Goal: Check status

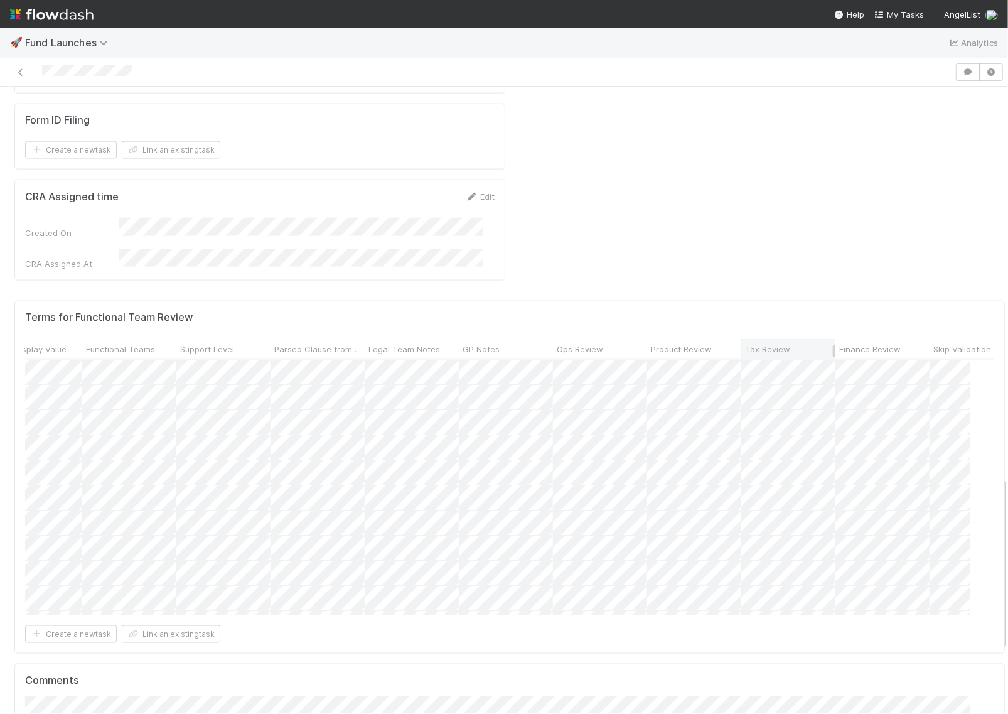
click at [768, 343] on span "Tax Review" at bounding box center [767, 349] width 45 height 13
click at [795, 258] on div "Sort ☐ → ☑" at bounding box center [817, 259] width 143 height 19
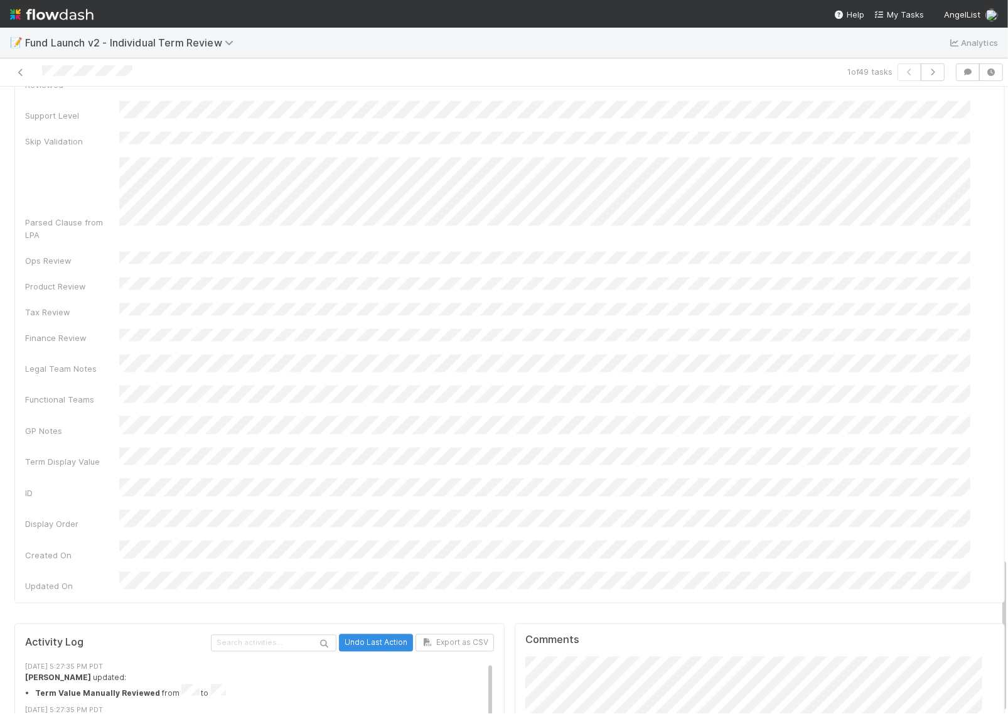
scroll to position [11, 0]
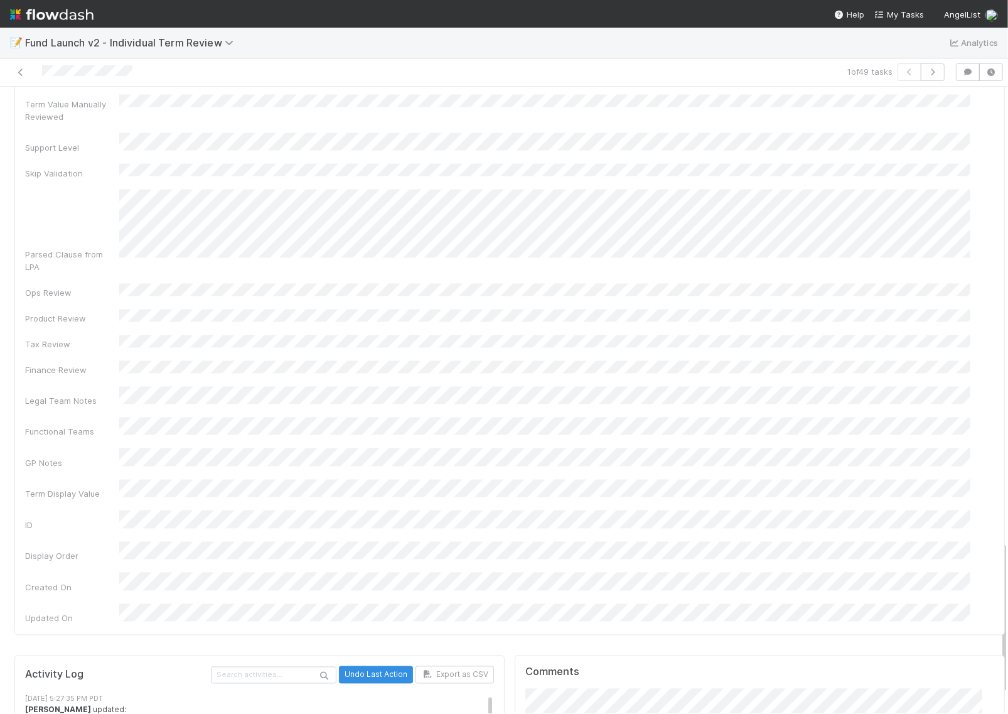
scroll to position [1864, 0]
click at [551, 499] on span "[PERSON_NAME]" at bounding box center [577, 504] width 63 height 10
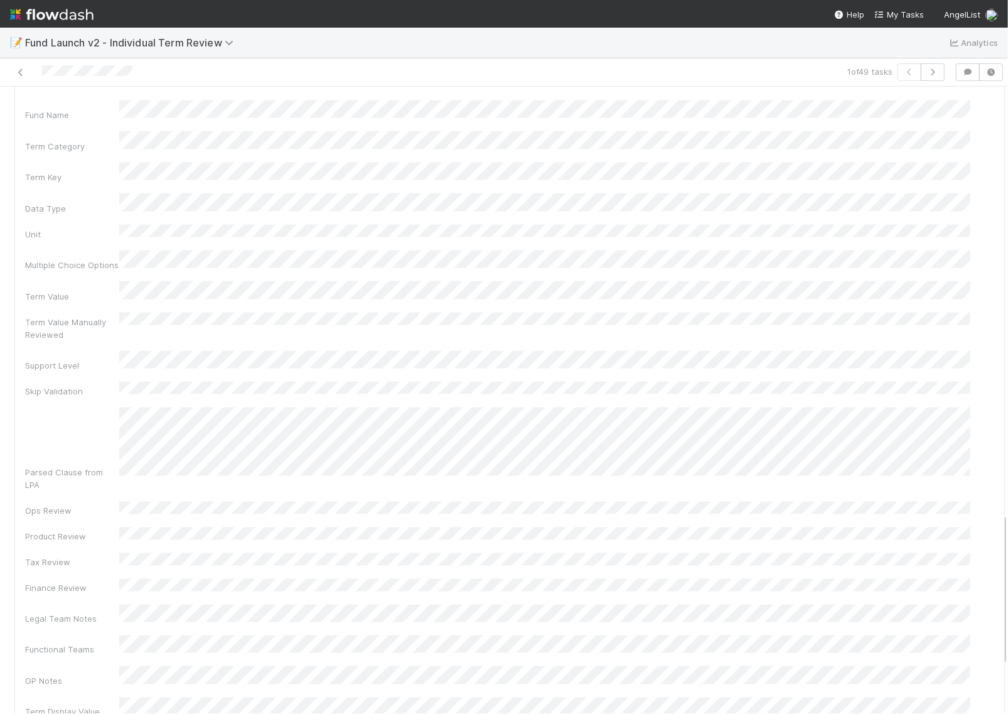
scroll to position [1943, 0]
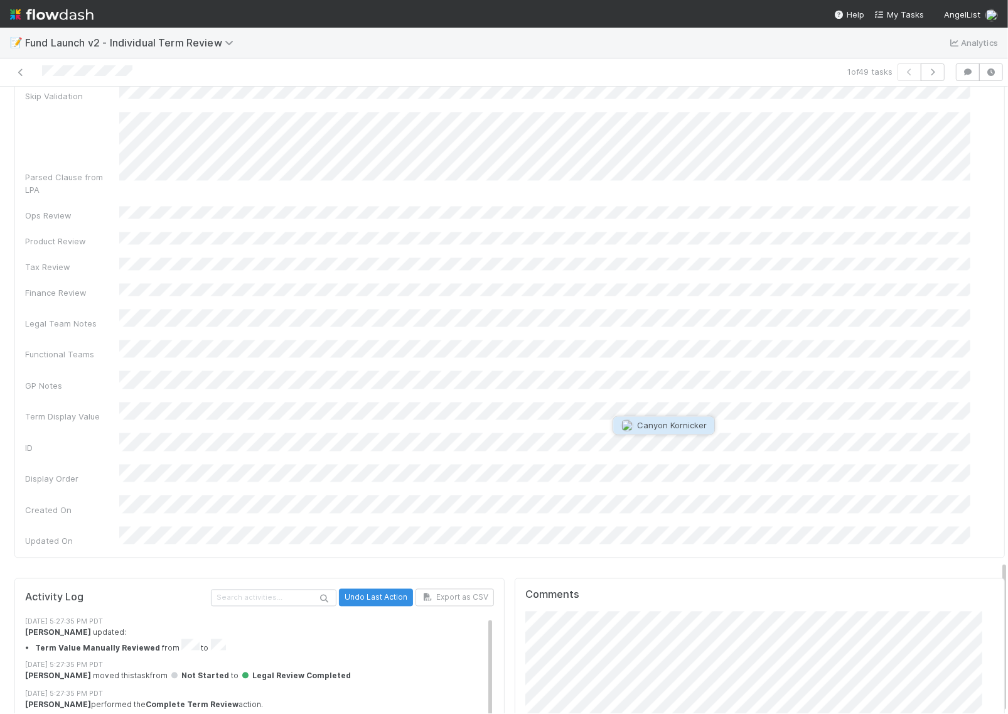
click at [672, 424] on span "Canyon Kornicker" at bounding box center [672, 426] width 70 height 10
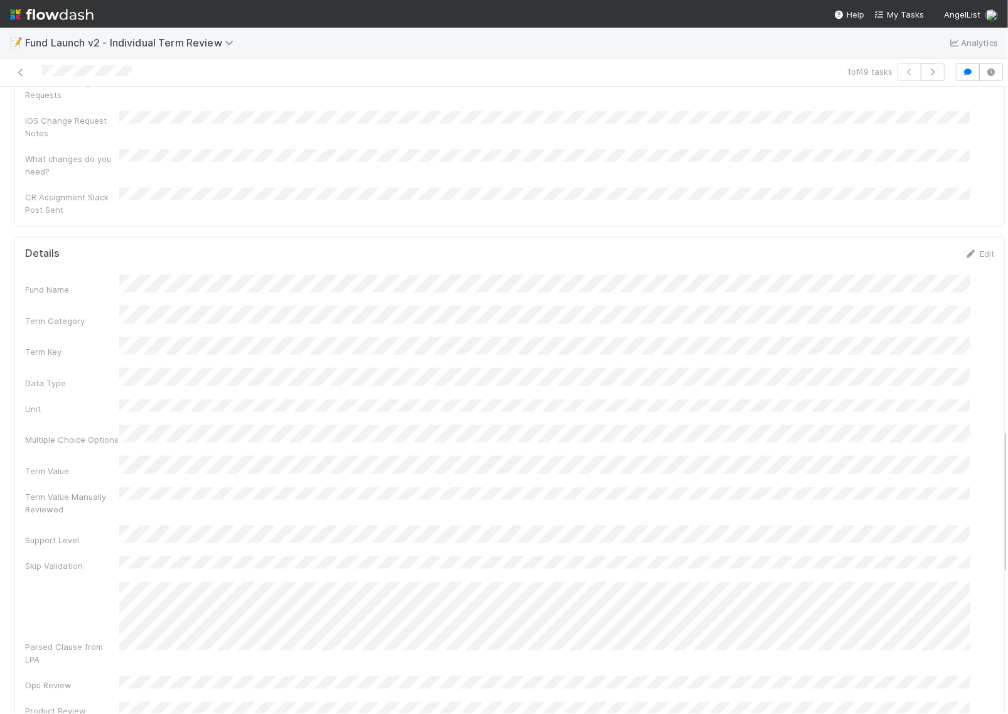
scroll to position [1472, 0]
click at [965, 251] on icon at bounding box center [971, 255] width 13 height 8
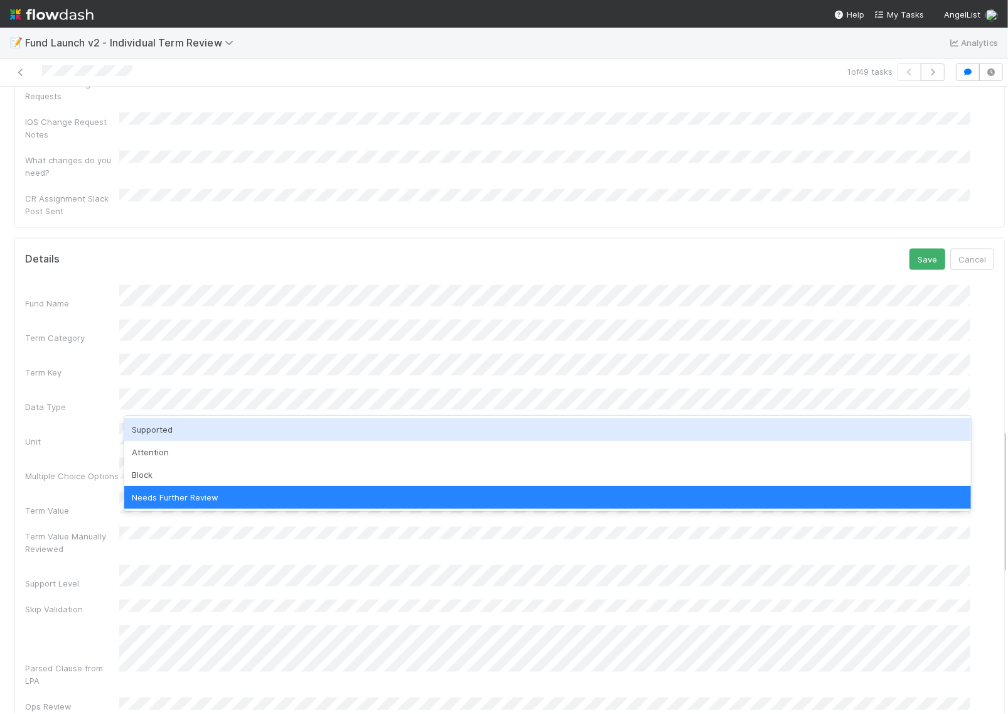
click at [196, 434] on div "Supported" at bounding box center [547, 429] width 846 height 23
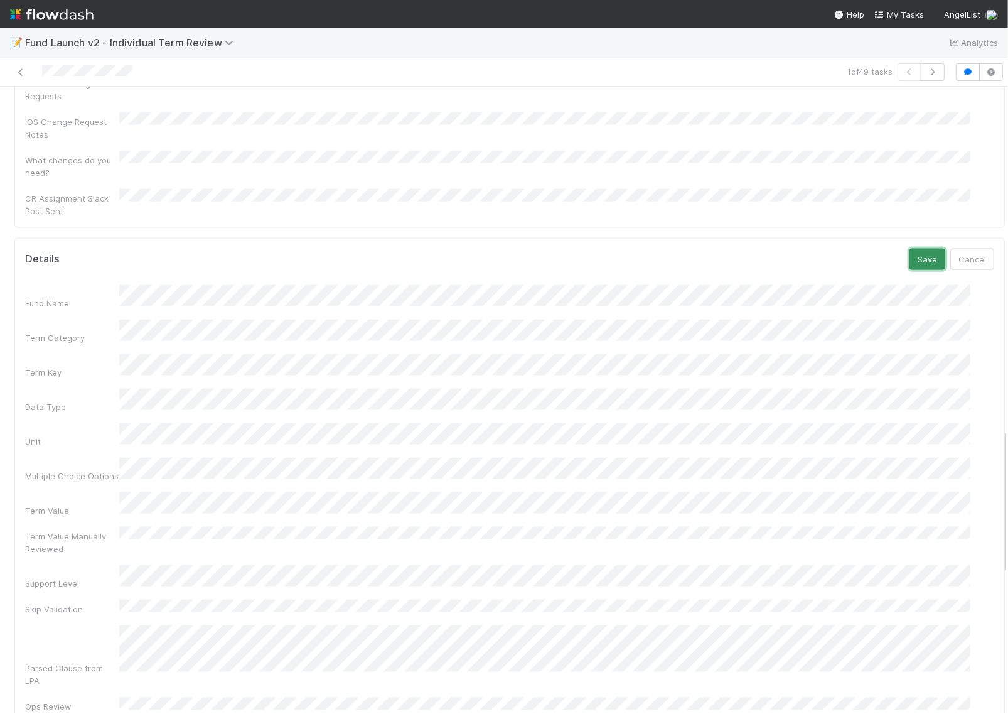
click at [910, 249] on button "Save" at bounding box center [928, 259] width 36 height 21
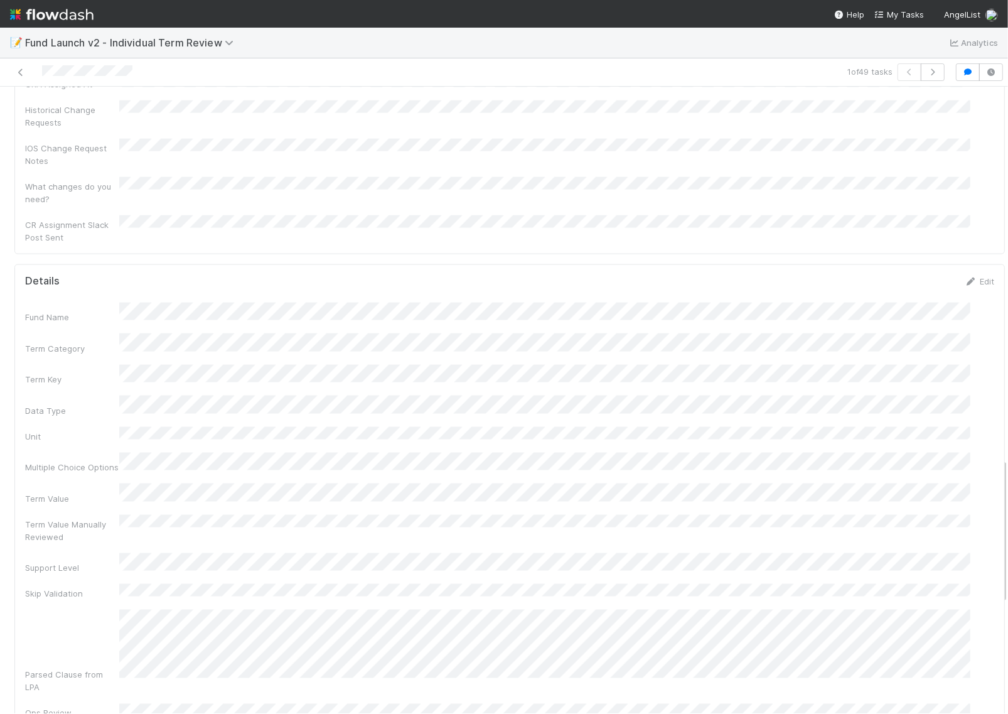
scroll to position [1205, 0]
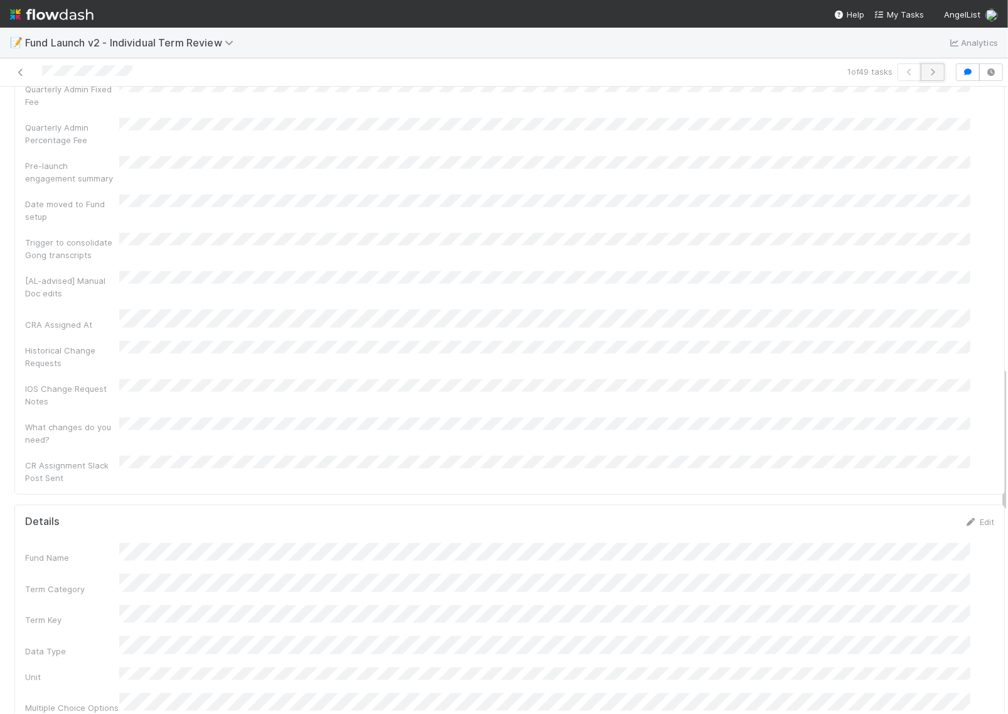
click at [927, 68] on icon "button" at bounding box center [933, 72] width 13 height 8
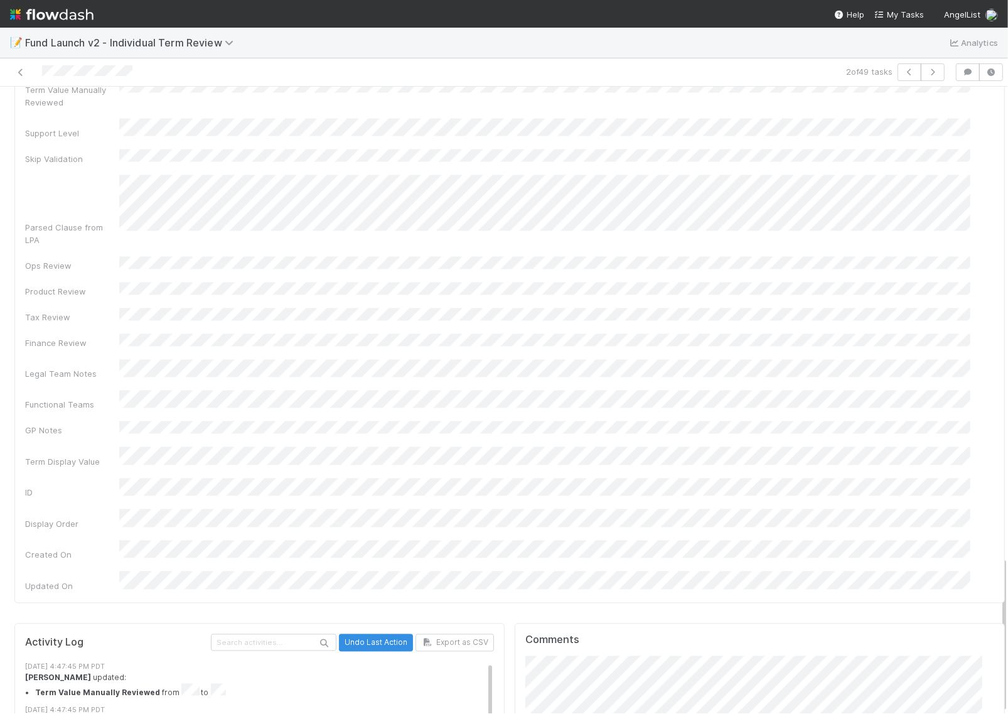
scroll to position [11, 0]
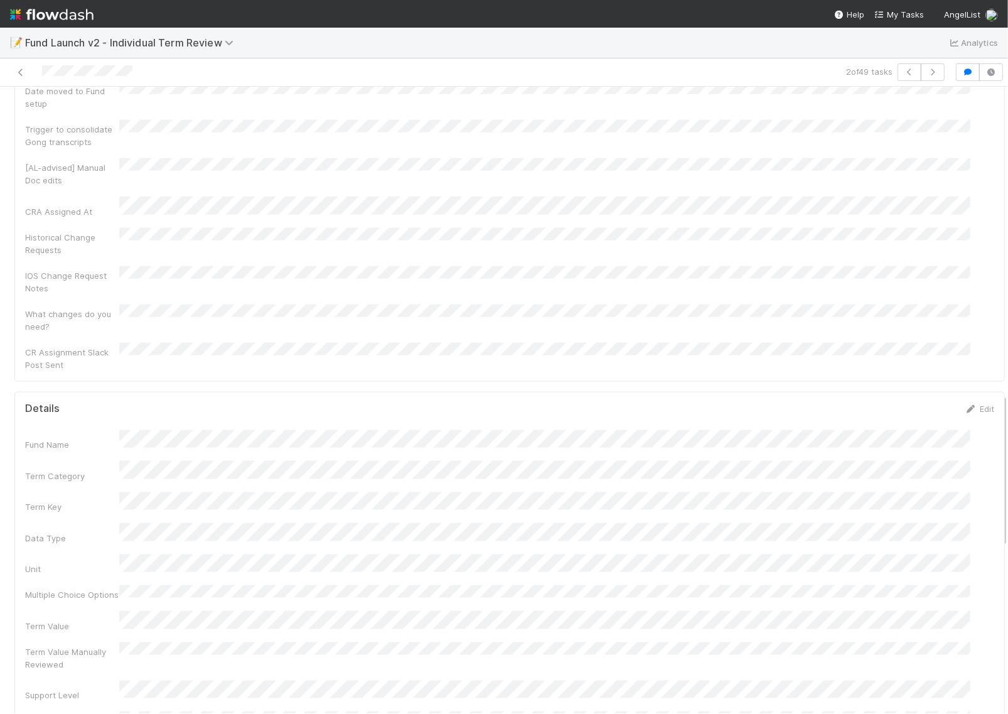
scroll to position [1218, 0]
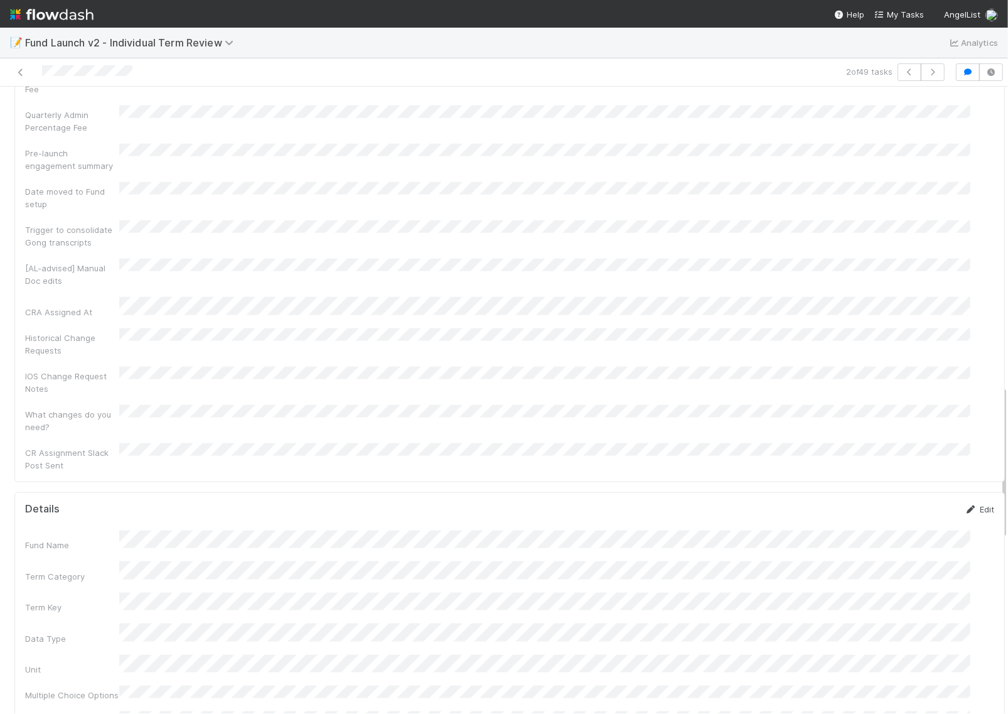
click at [965, 505] on icon at bounding box center [971, 509] width 13 height 8
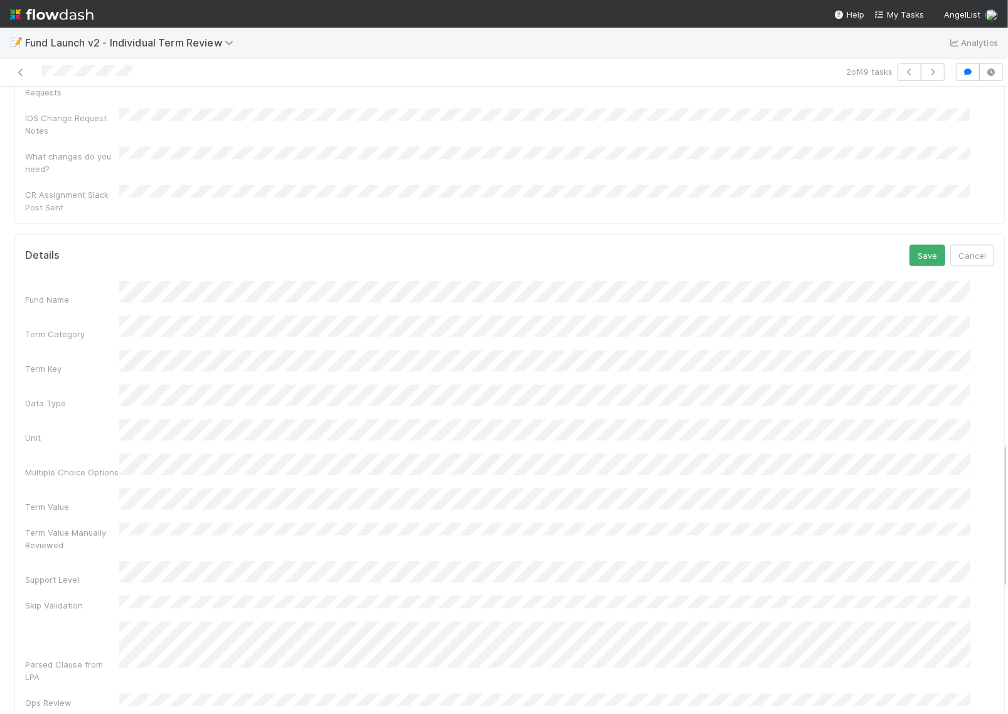
scroll to position [1532, 0]
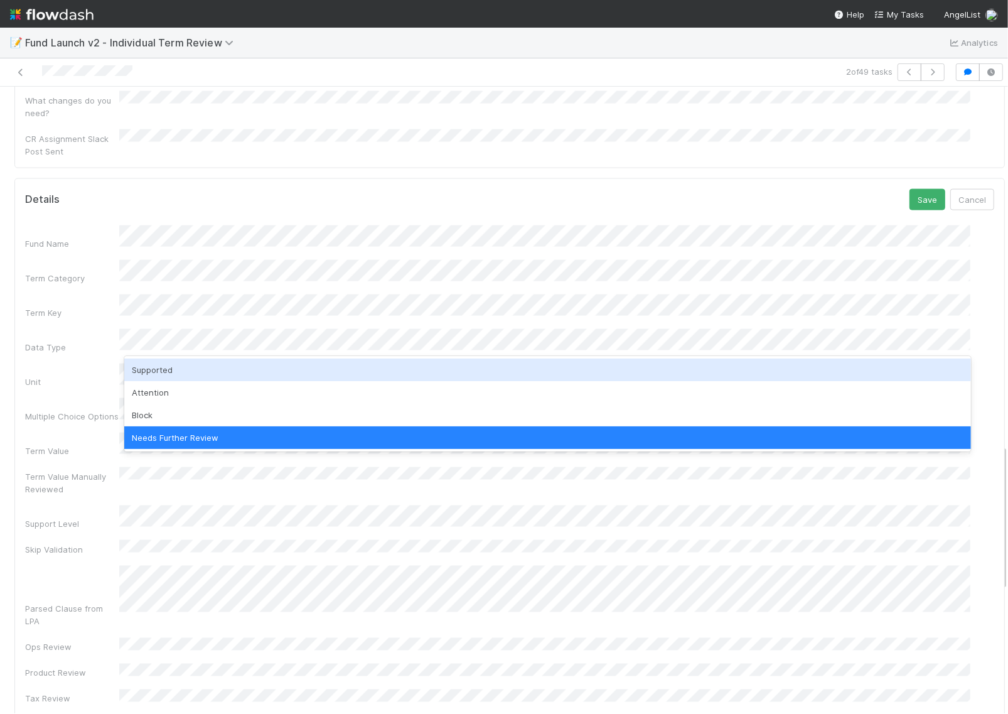
click at [209, 377] on div "Supported" at bounding box center [547, 369] width 846 height 23
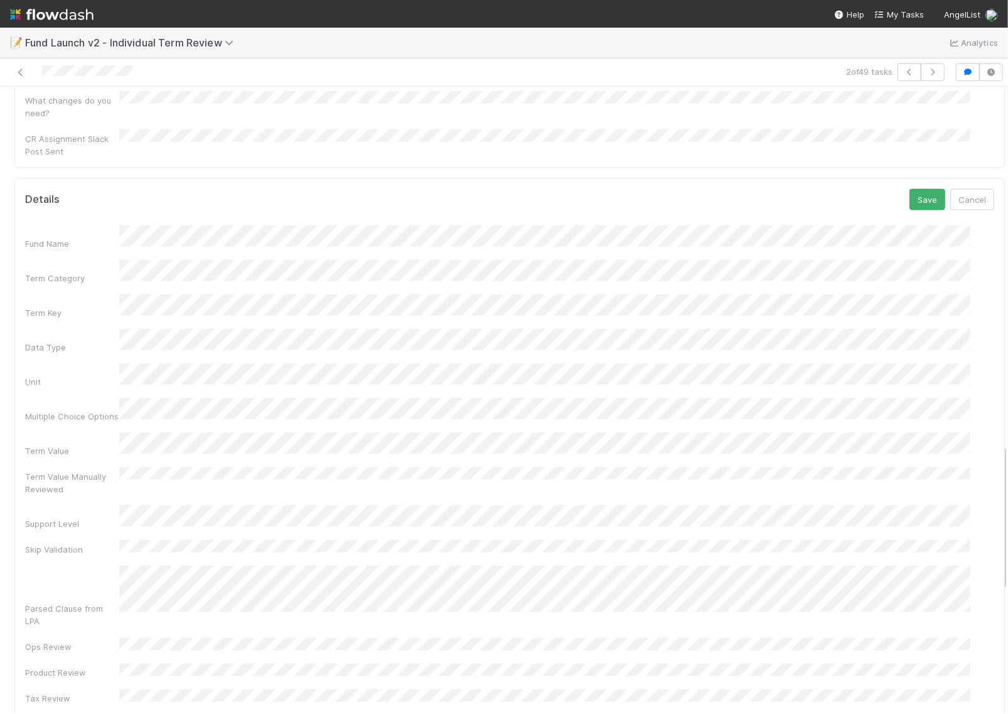
scroll to position [1139, 0]
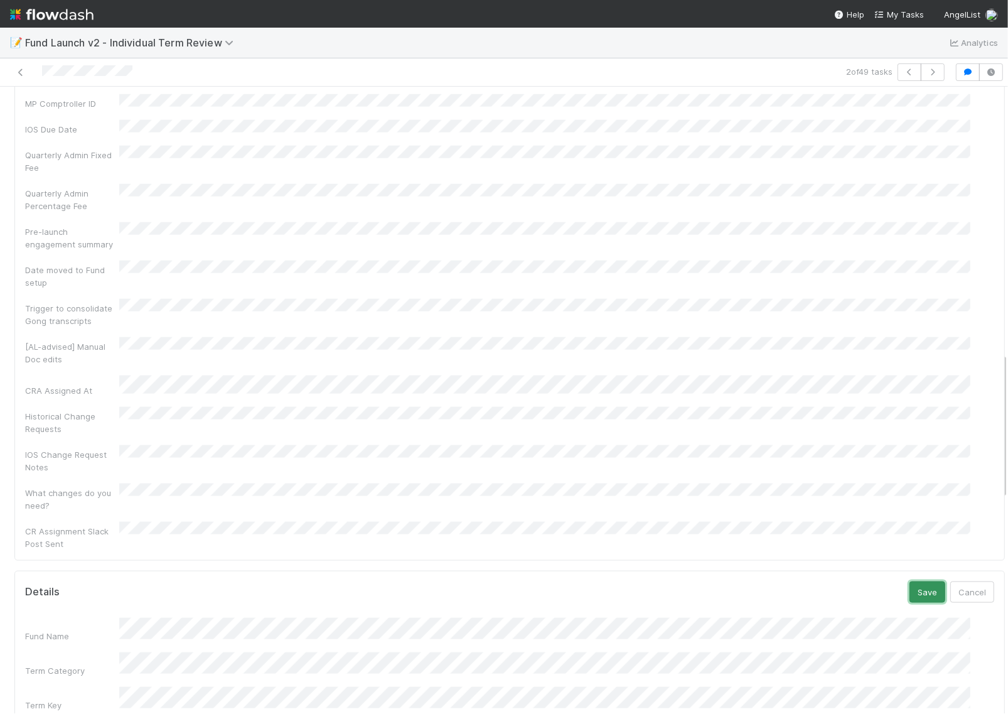
click at [910, 581] on button "Save" at bounding box center [928, 591] width 36 height 21
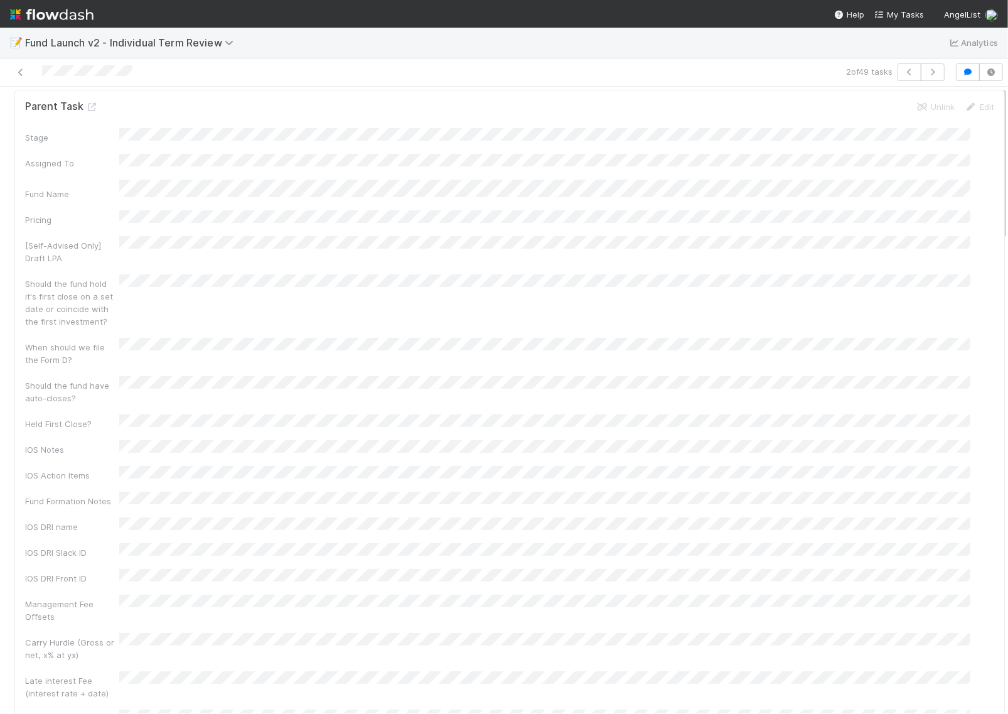
scroll to position [78, 0]
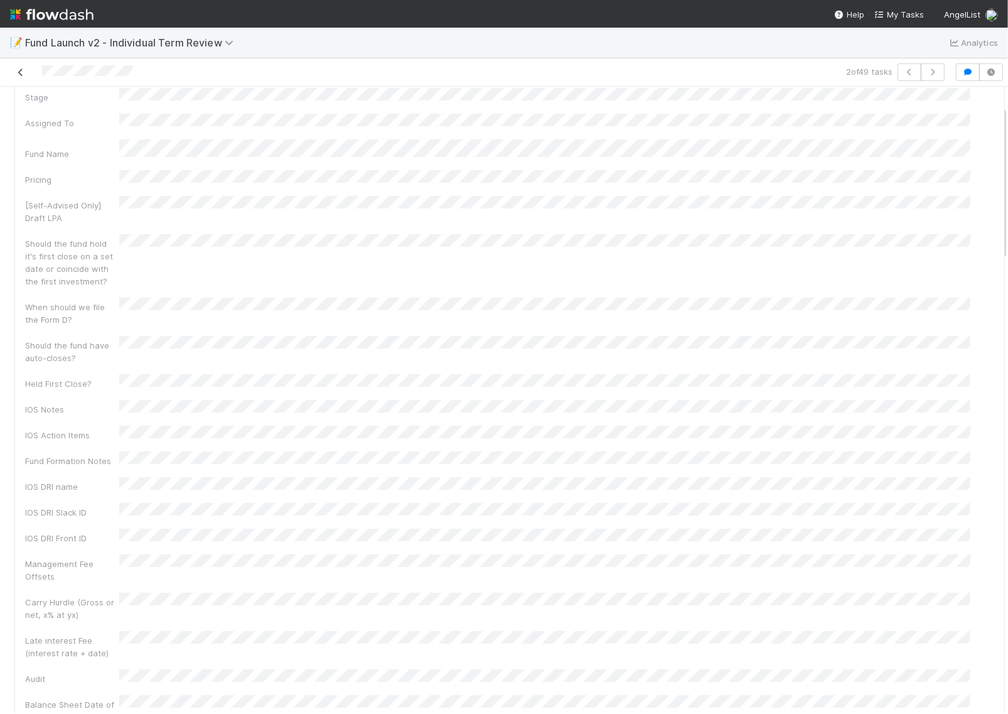
click at [23, 70] on icon at bounding box center [20, 72] width 13 height 8
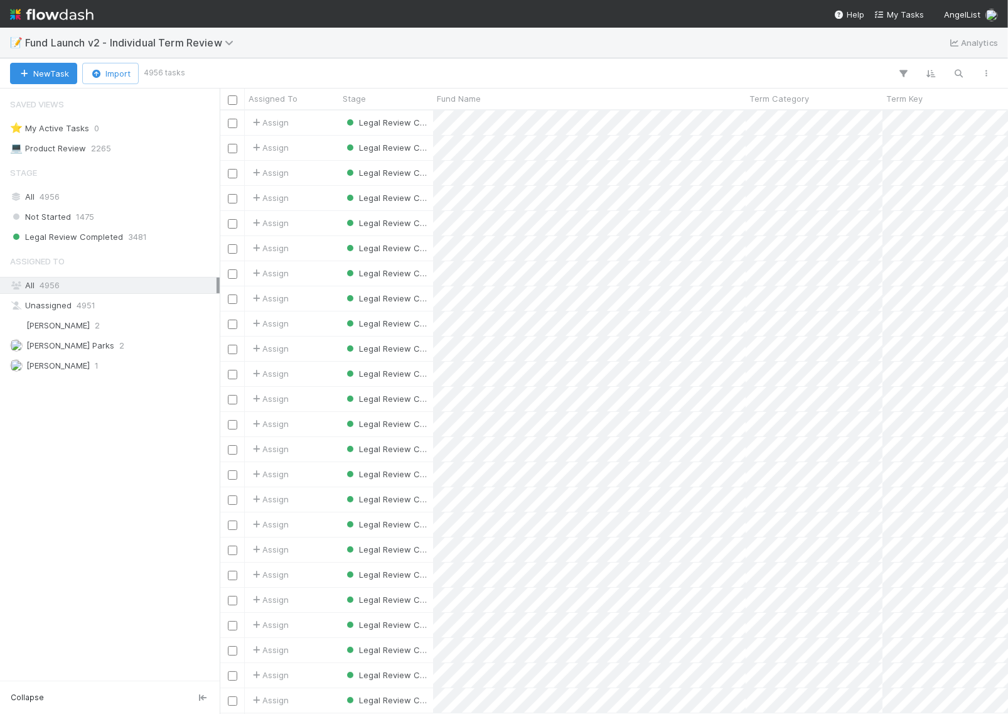
scroll to position [591, 777]
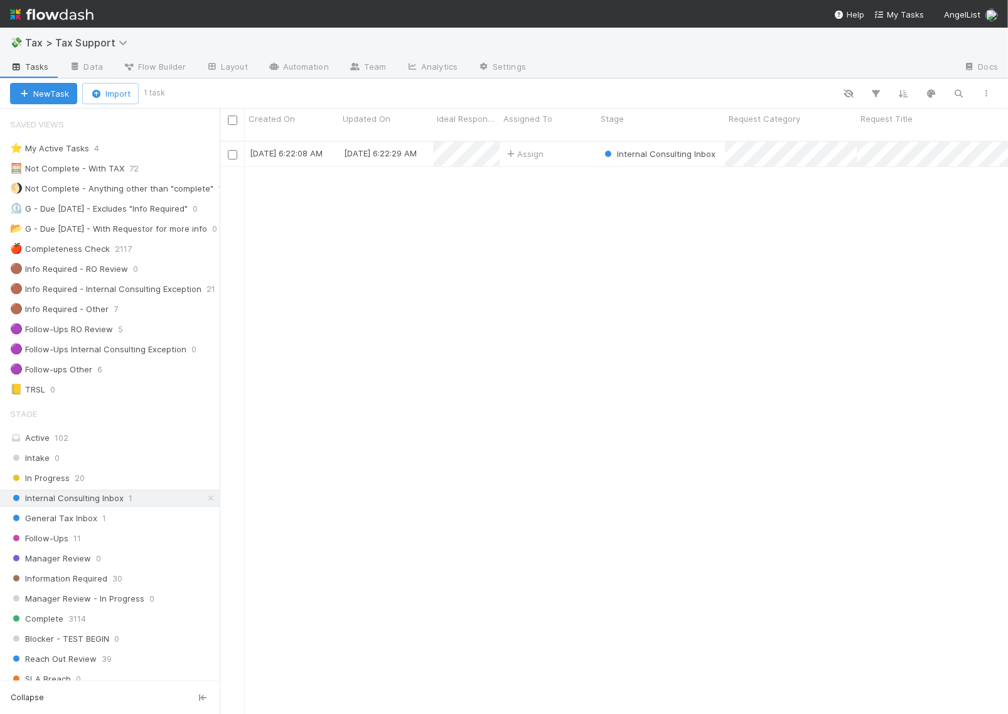
scroll to position [157, 0]
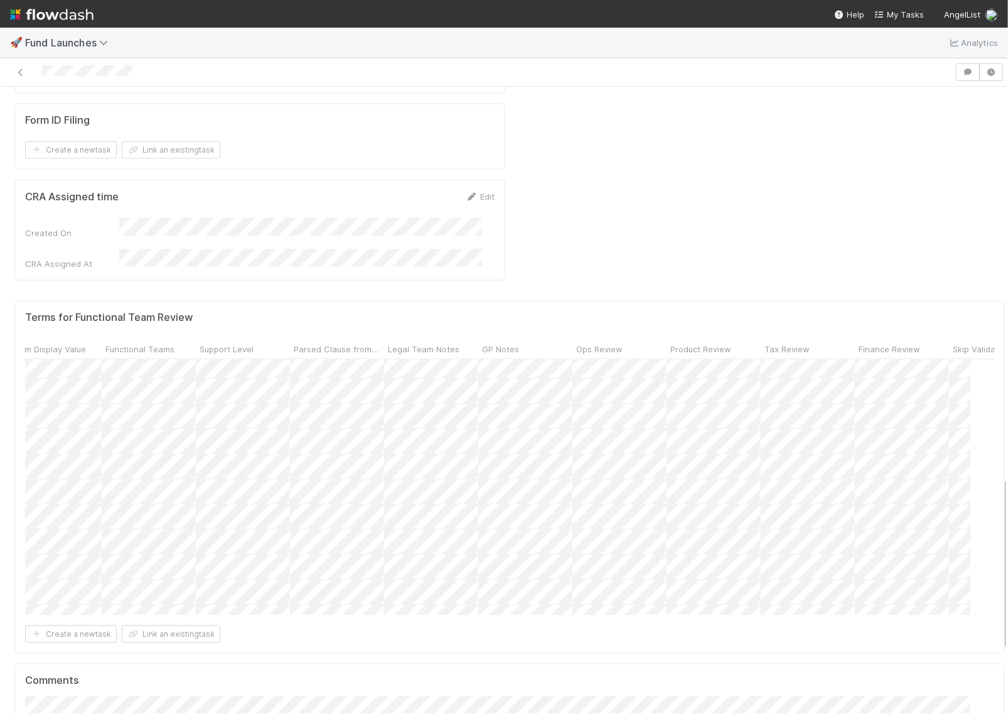
scroll to position [157, 778]
click at [716, 343] on span "Tax Review" at bounding box center [738, 349] width 45 height 13
click at [726, 252] on div "Sort ☐ → ☑" at bounding box center [763, 259] width 143 height 19
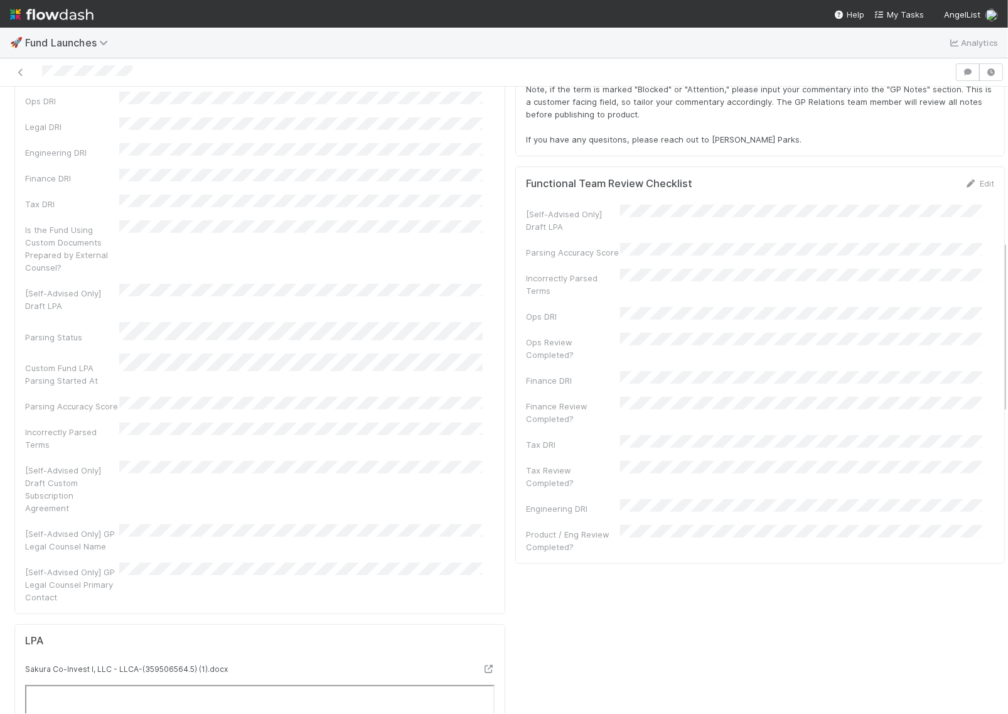
scroll to position [471, 0]
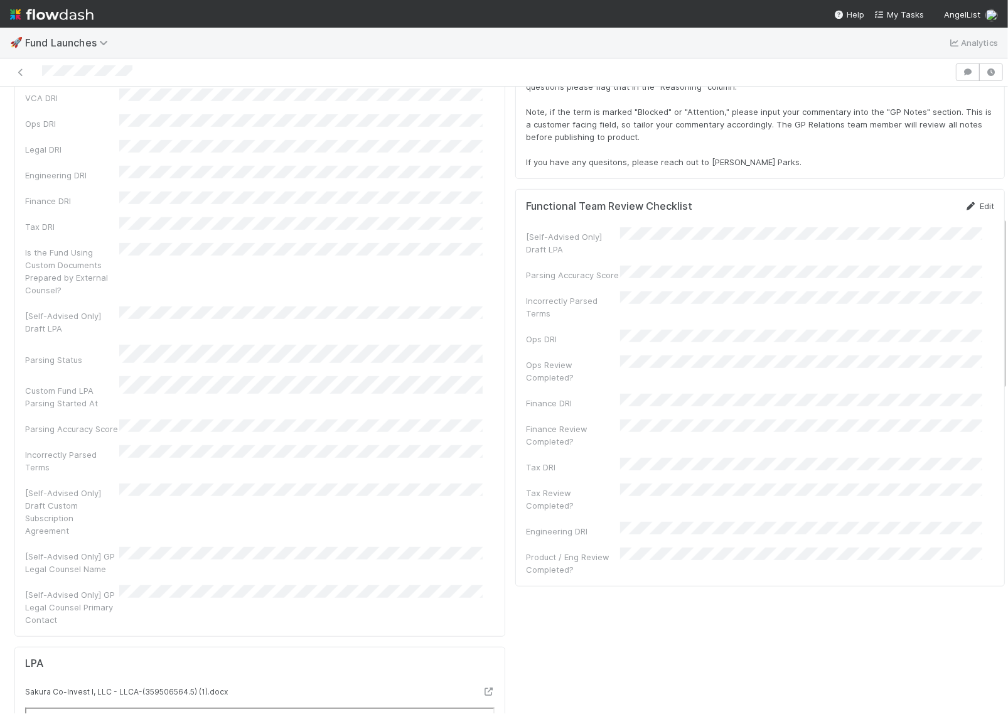
click at [965, 202] on link "Edit" at bounding box center [980, 206] width 30 height 10
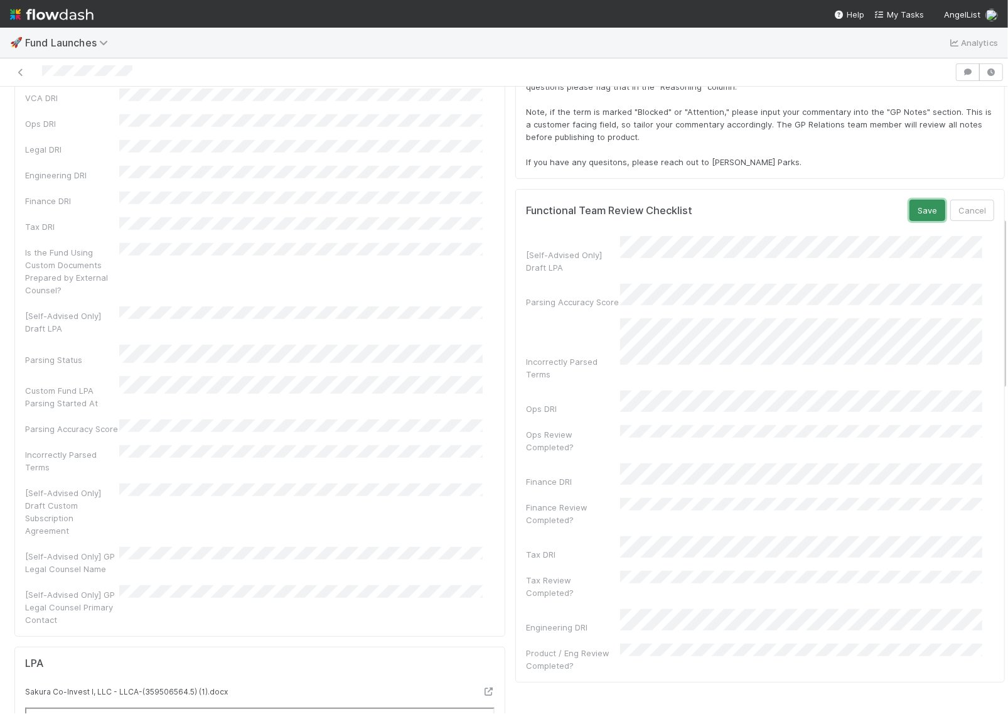
click at [910, 211] on button "Save" at bounding box center [928, 210] width 36 height 21
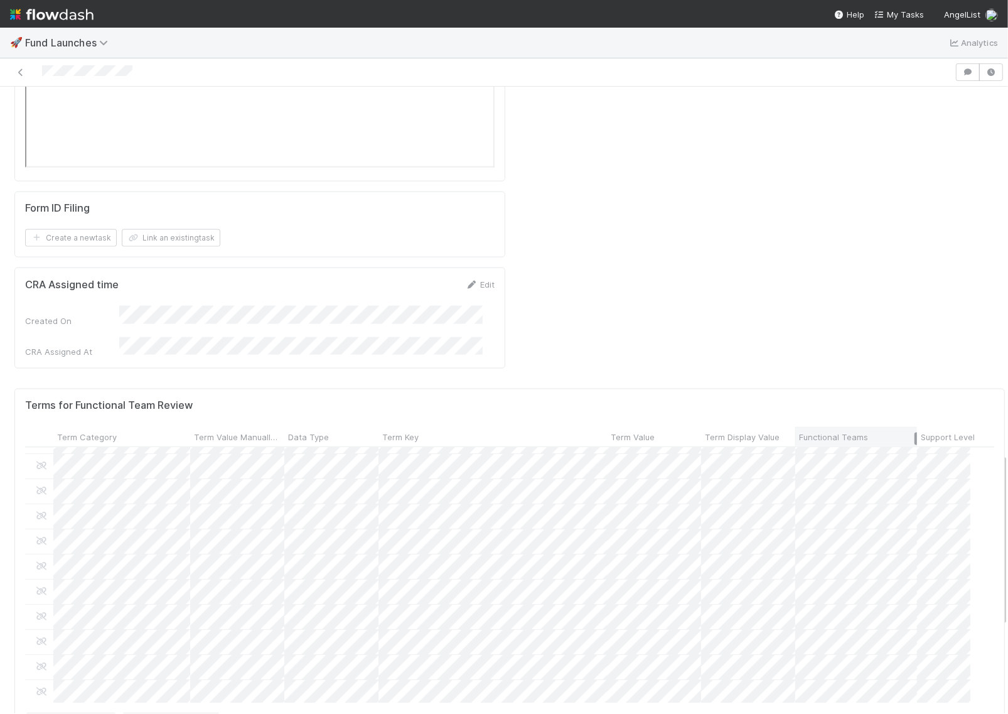
drag, startPoint x: 887, startPoint y: 321, endPoint x: 925, endPoint y: 326, distance: 38.0
click at [917, 433] on div at bounding box center [916, 439] width 3 height 13
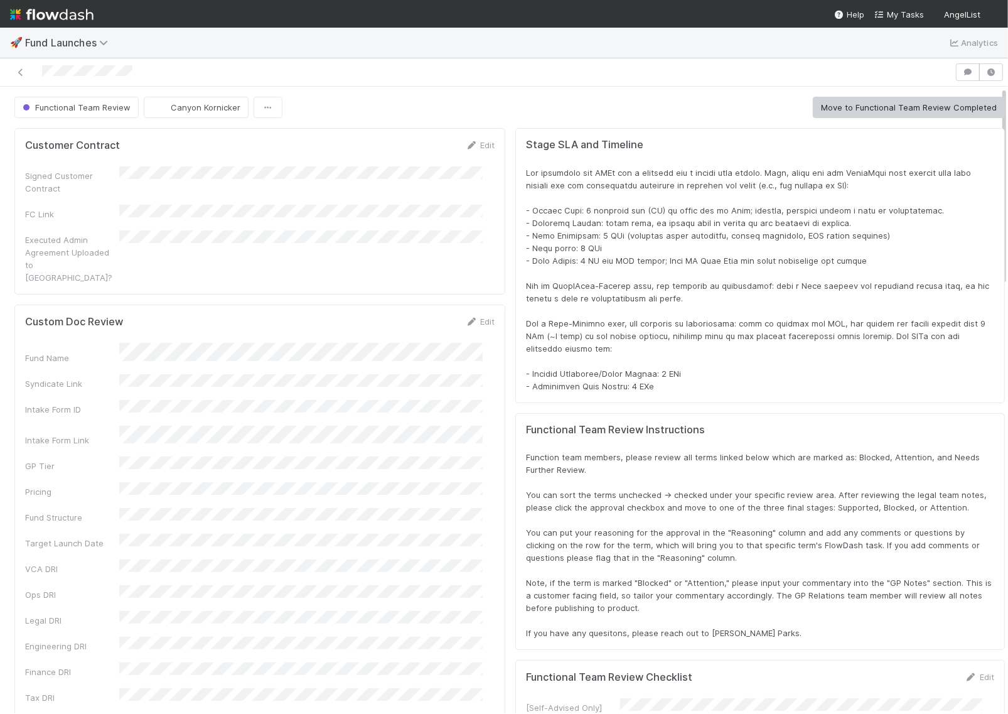
scroll to position [243, 933]
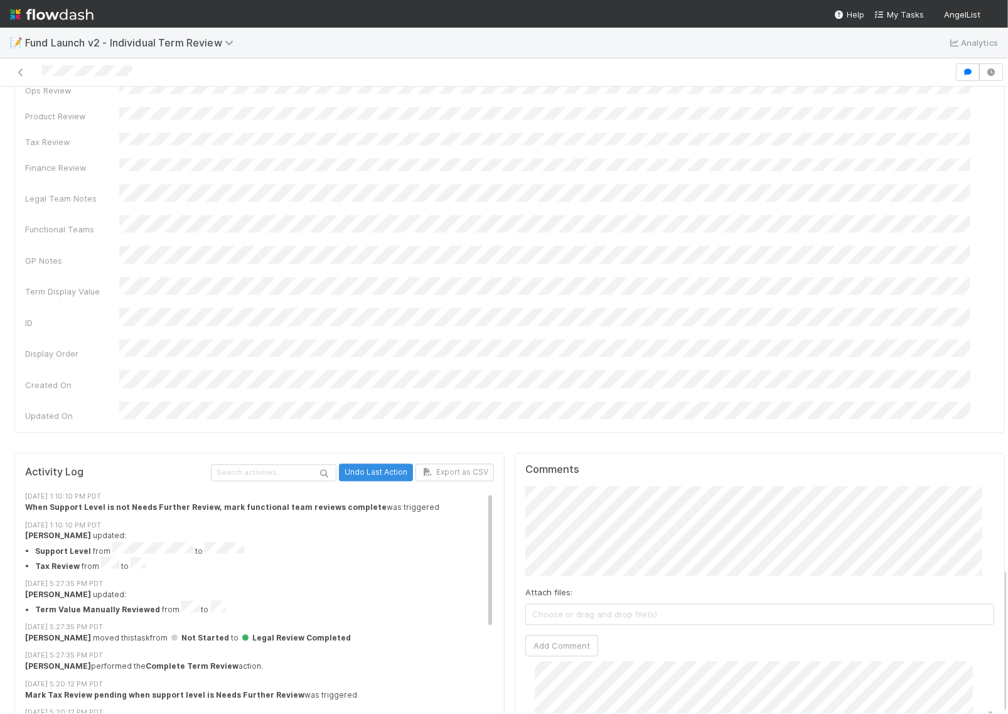
scroll to position [78, 0]
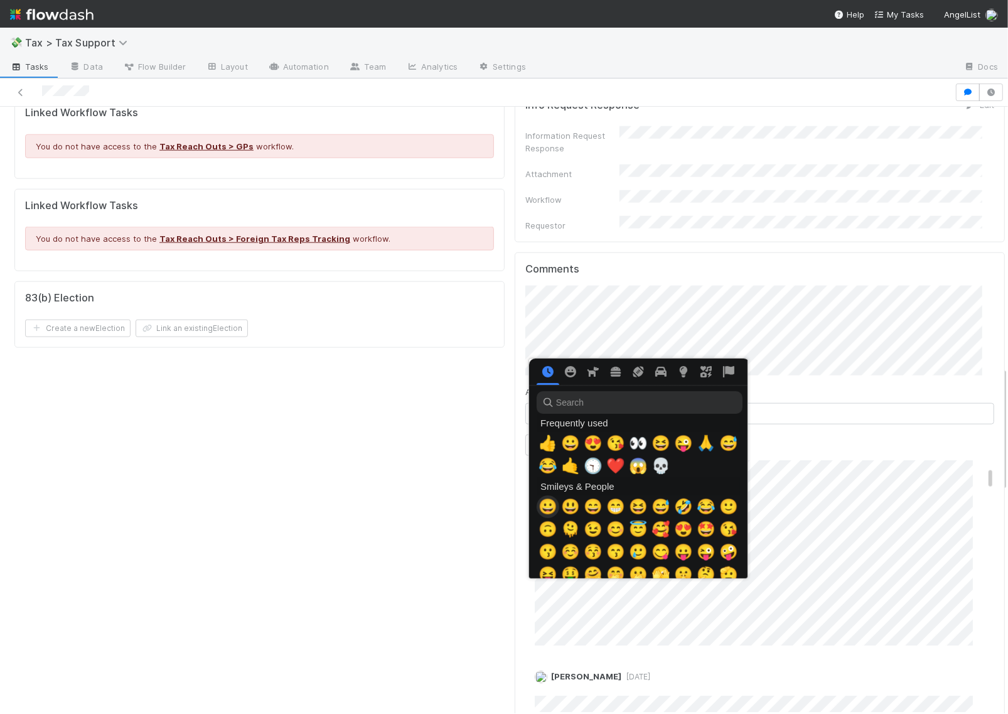
scroll to position [0, 7]
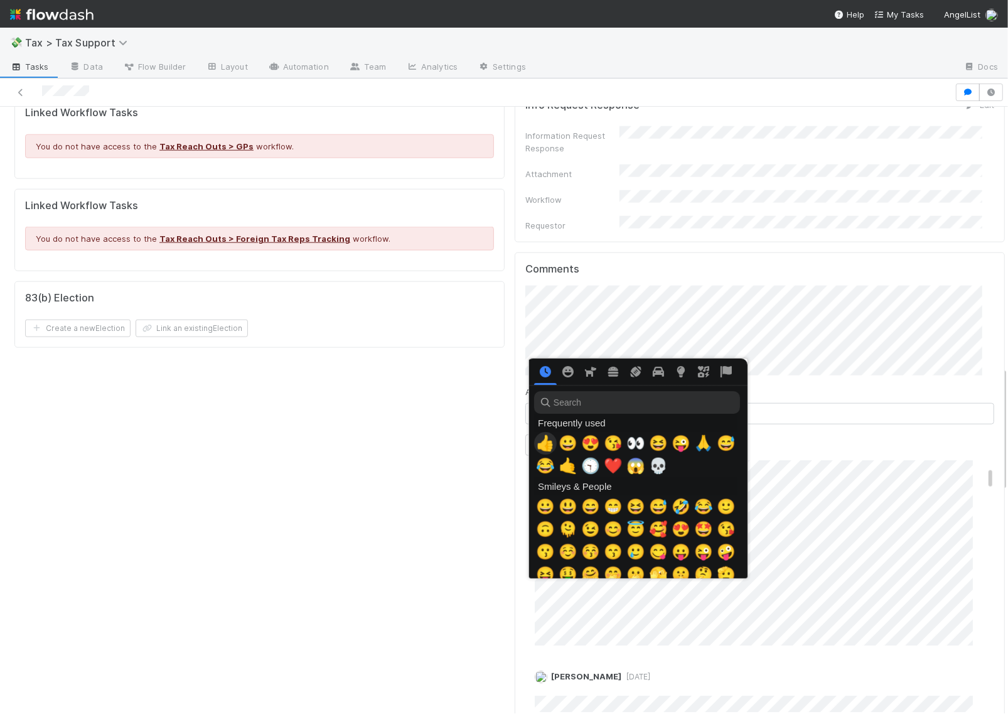
click at [543, 443] on span "👍" at bounding box center [545, 443] width 19 height 18
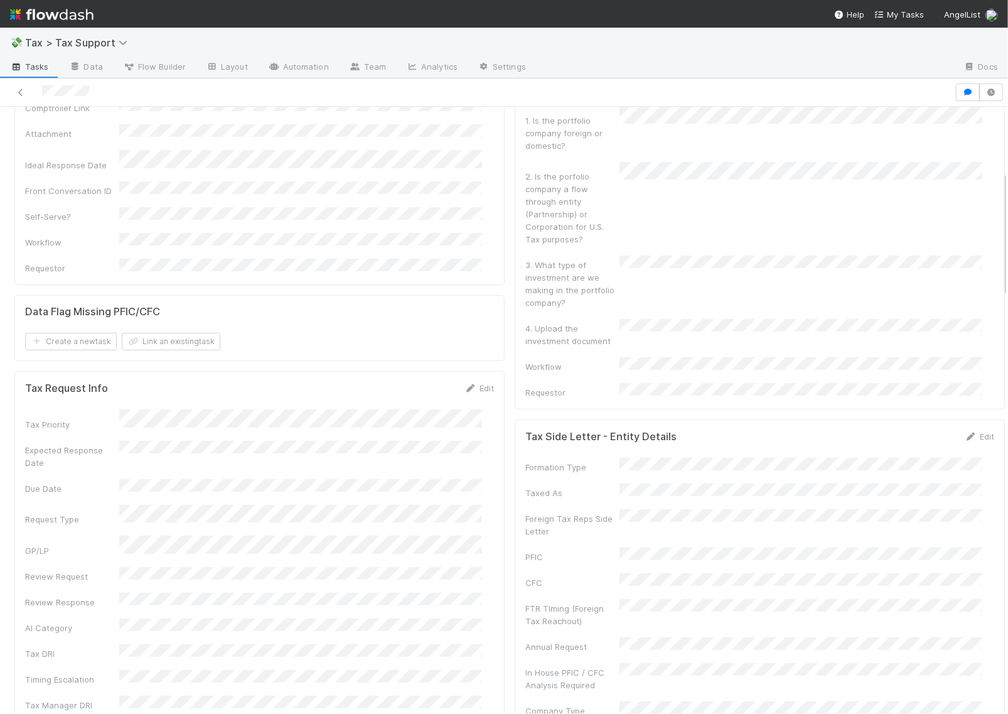
scroll to position [0, 0]
